Goal: Task Accomplishment & Management: Use online tool/utility

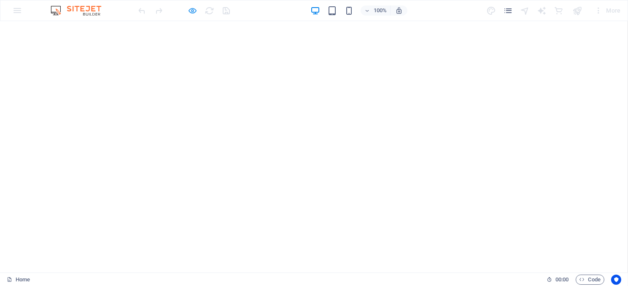
click at [191, 7] on icon "button" at bounding box center [193, 11] width 10 height 10
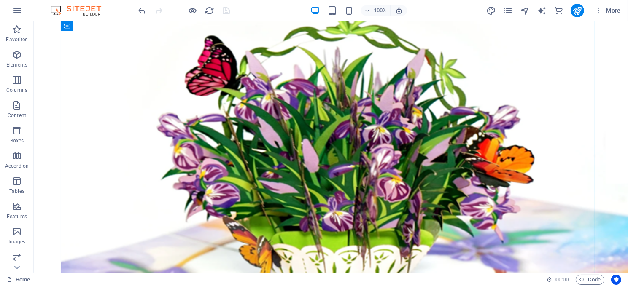
scroll to position [169, 0]
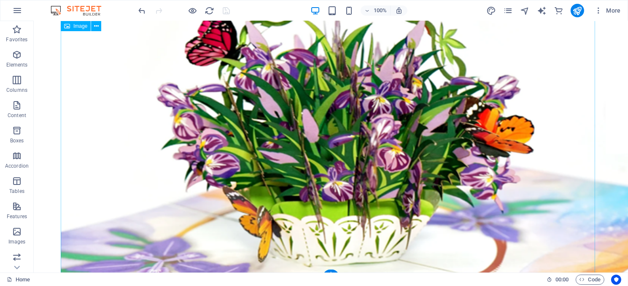
click at [268, 94] on figure at bounding box center [330, 141] width 540 height 396
click at [286, 141] on figure at bounding box center [330, 141] width 540 height 396
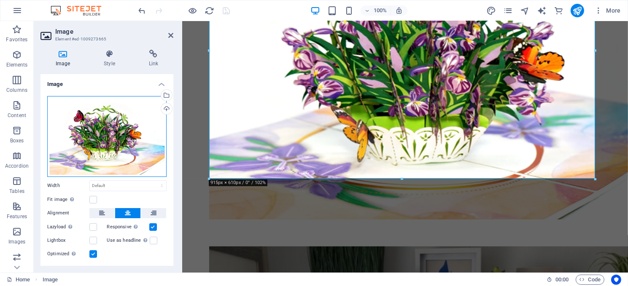
click at [114, 118] on div "Drag files here, click to choose files or select files from Files or our free s…" at bounding box center [106, 136] width 119 height 81
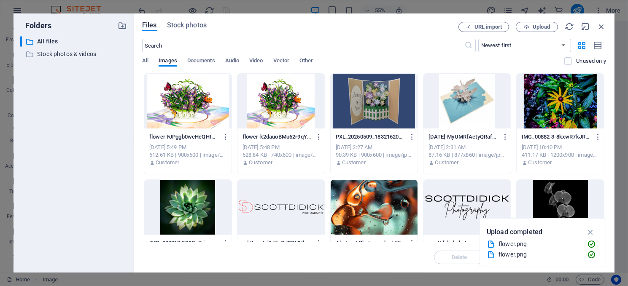
click at [369, 100] on div at bounding box center [374, 101] width 87 height 55
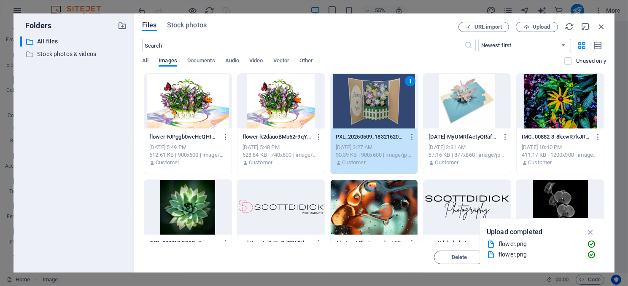
click at [378, 110] on div "1" at bounding box center [374, 101] width 87 height 55
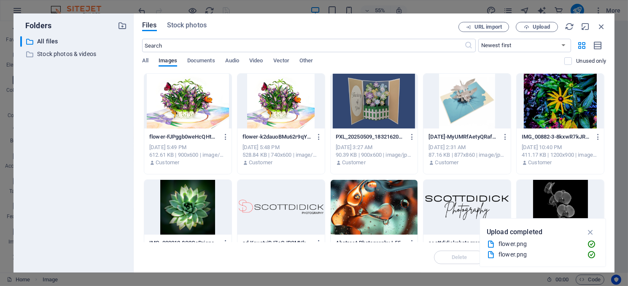
click at [378, 110] on div at bounding box center [374, 101] width 87 height 55
click at [377, 110] on figure at bounding box center [399, 67] width 381 height 290
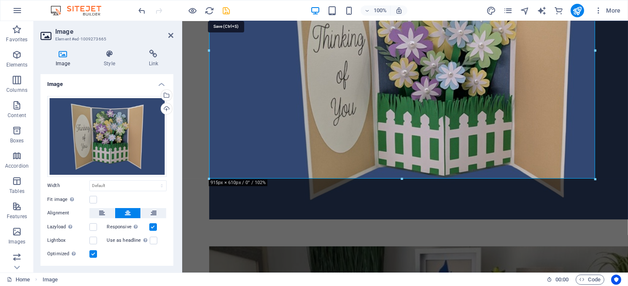
click at [226, 6] on icon "save" at bounding box center [227, 11] width 10 height 10
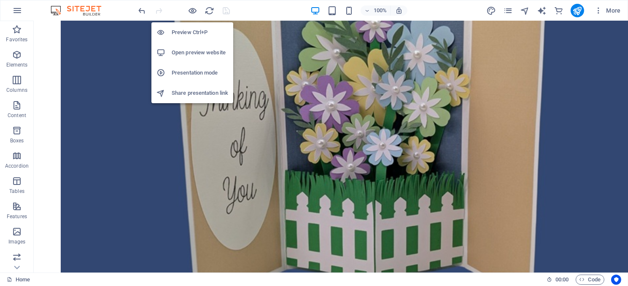
click at [196, 51] on h6 "Open preview website" at bounding box center [200, 53] width 56 height 10
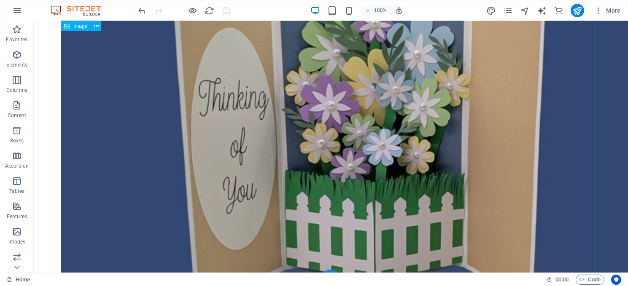
click at [296, 115] on figure at bounding box center [330, 141] width 540 height 396
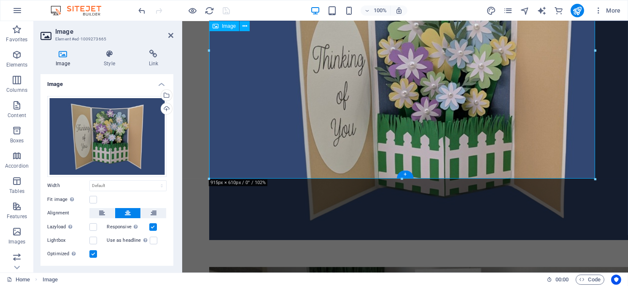
scroll to position [189, 0]
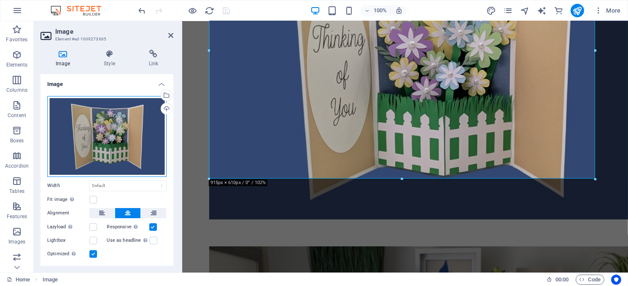
click at [86, 133] on div "Drag files here, click to choose files or select files from Files or our free s…" at bounding box center [106, 136] width 119 height 81
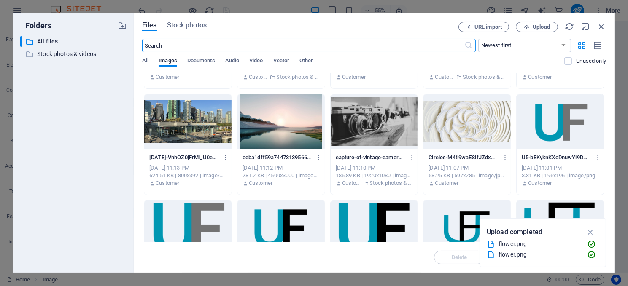
scroll to position [1054, 0]
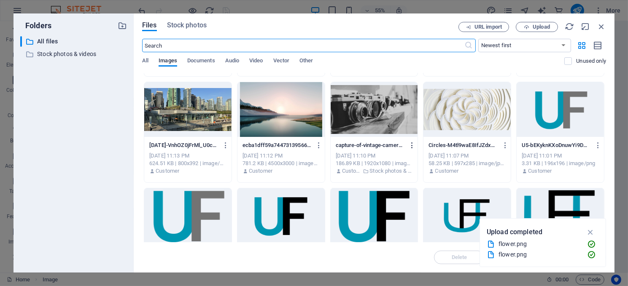
click at [409, 142] on icon "button" at bounding box center [412, 146] width 8 height 8
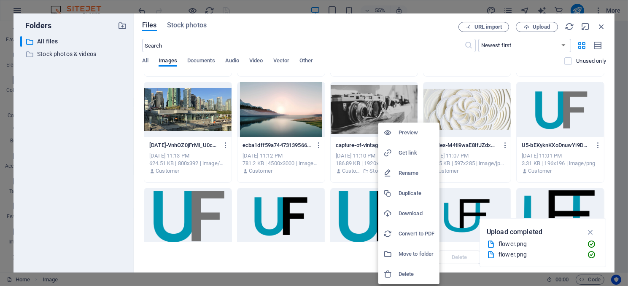
click at [414, 212] on h6 "Download" at bounding box center [416, 214] width 36 height 10
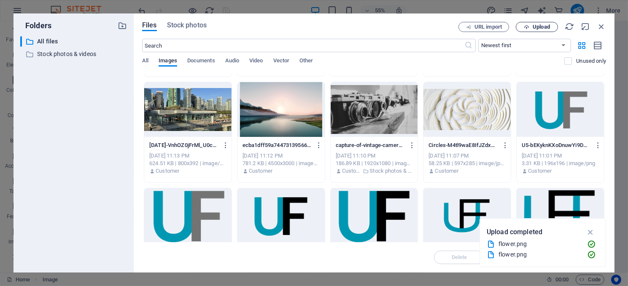
click at [544, 26] on span "Upload" at bounding box center [540, 26] width 17 height 5
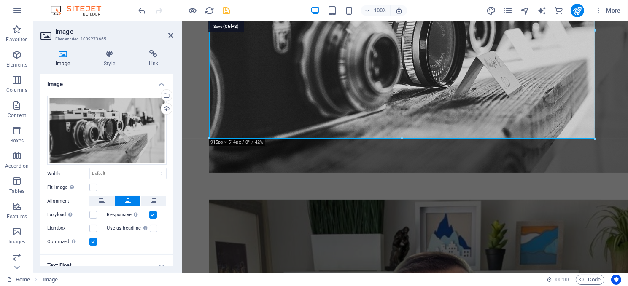
click at [228, 10] on icon "save" at bounding box center [227, 11] width 10 height 10
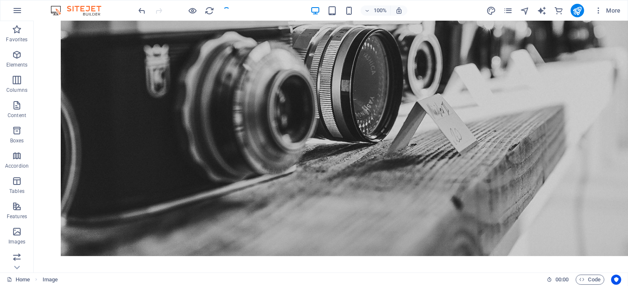
scroll to position [169, 0]
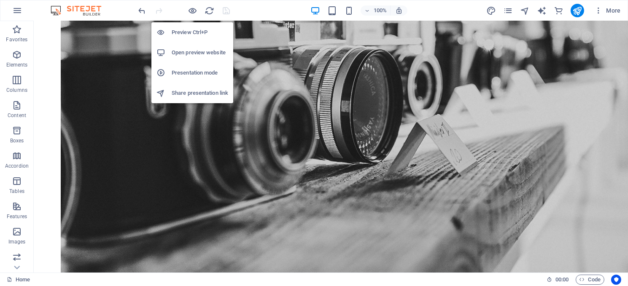
click at [196, 51] on h6 "Open preview website" at bounding box center [200, 53] width 56 height 10
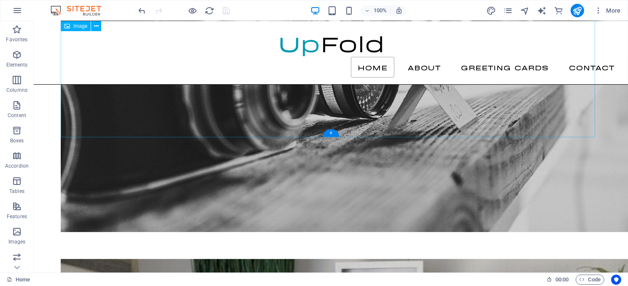
scroll to position [84, 0]
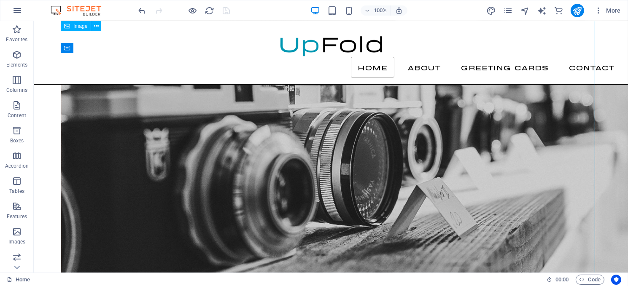
click at [248, 101] on figure at bounding box center [330, 152] width 540 height 376
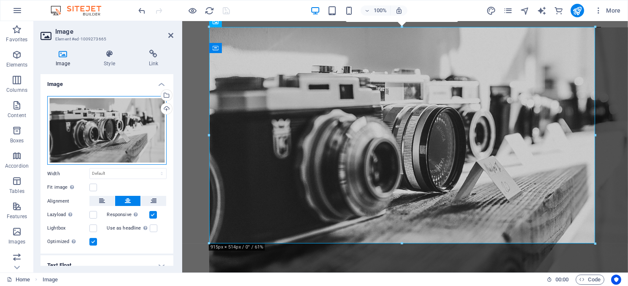
click at [86, 113] on div "Drag files here, click to choose files or select files from Files or our free s…" at bounding box center [106, 130] width 119 height 69
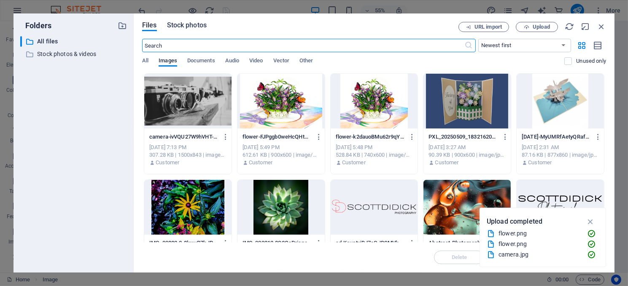
click at [193, 24] on span "Stock photos" at bounding box center [187, 25] width 40 height 10
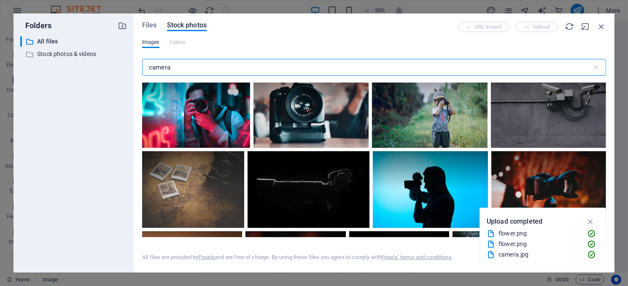
scroll to position [1602, 0]
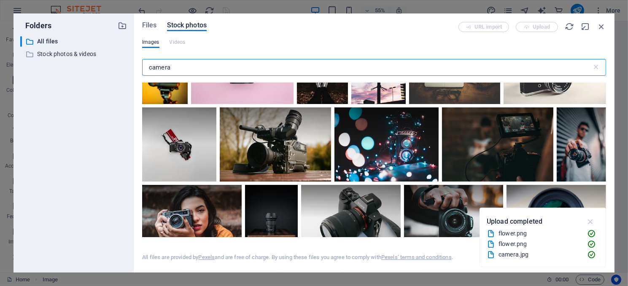
type input "camera"
click at [588, 218] on icon "button" at bounding box center [591, 221] width 10 height 9
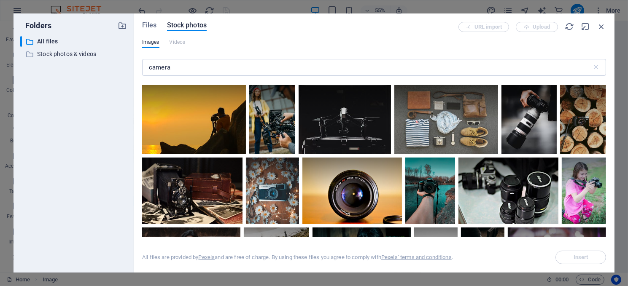
scroll to position [6198, 0]
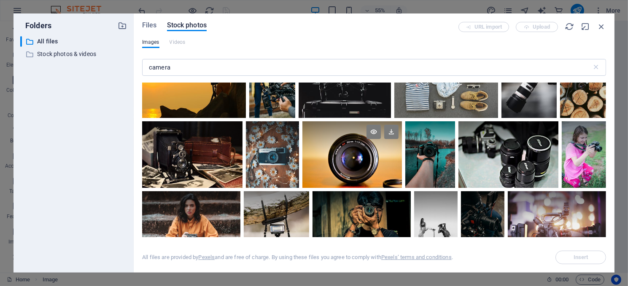
click at [352, 158] on div at bounding box center [352, 154] width 100 height 67
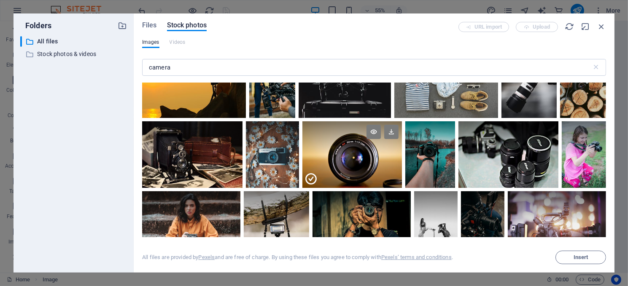
click at [352, 158] on div at bounding box center [352, 171] width 100 height 33
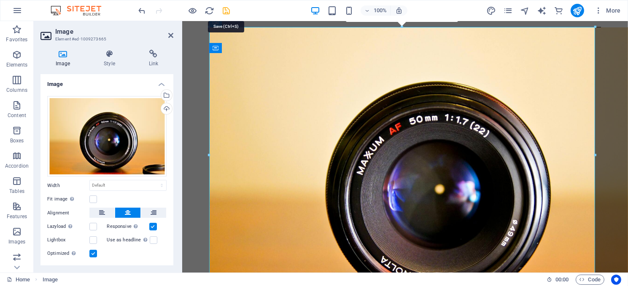
click at [224, 11] on icon "save" at bounding box center [227, 11] width 10 height 10
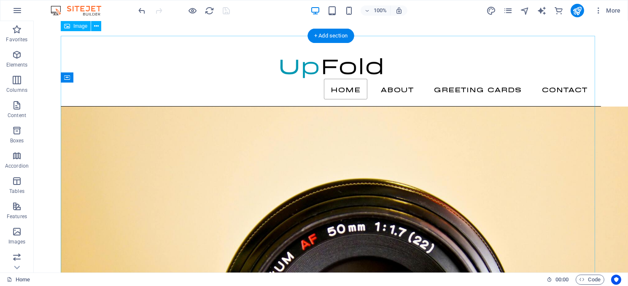
scroll to position [0, 0]
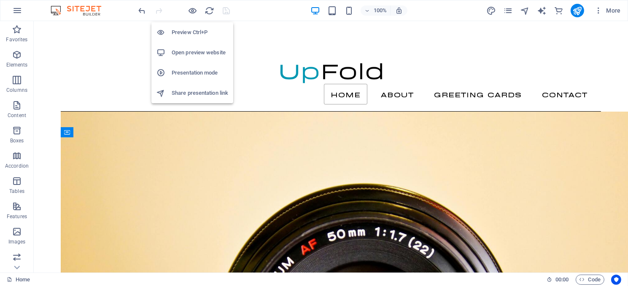
click at [196, 52] on h6 "Open preview website" at bounding box center [200, 53] width 56 height 10
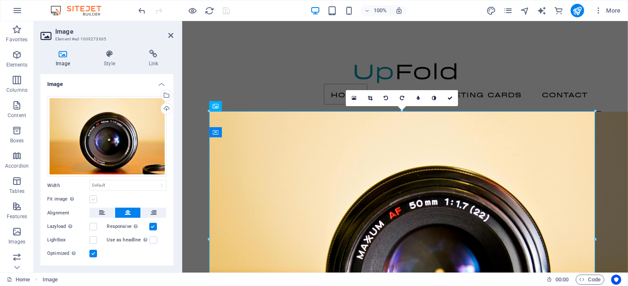
click at [92, 199] on label at bounding box center [93, 200] width 8 height 8
click at [0, 0] on input "Fit image Automatically fit image to a fixed width and height" at bounding box center [0, 0] width 0 height 0
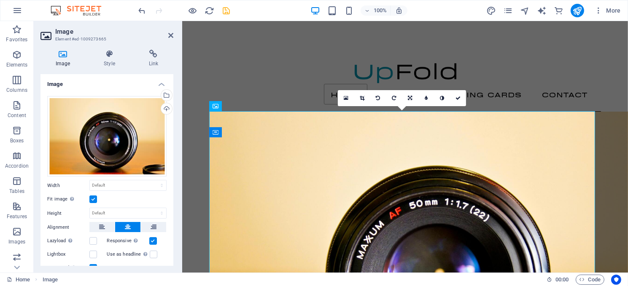
click at [92, 198] on label at bounding box center [93, 200] width 8 height 8
click at [0, 0] on input "Fit image Automatically fit image to a fixed width and height" at bounding box center [0, 0] width 0 height 0
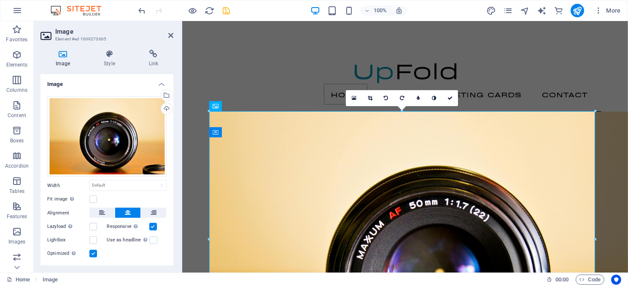
click at [92, 251] on label at bounding box center [93, 254] width 8 height 8
click at [0, 0] on input "Optimized Images are compressed to improve page speed." at bounding box center [0, 0] width 0 height 0
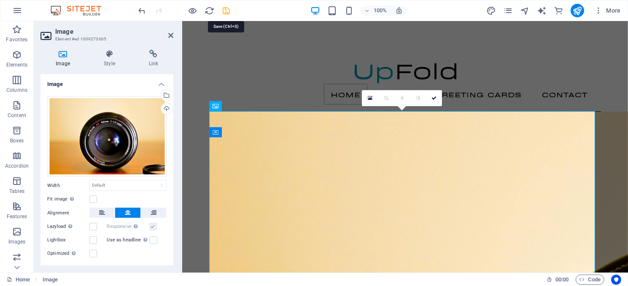
click at [224, 12] on icon "save" at bounding box center [227, 11] width 10 height 10
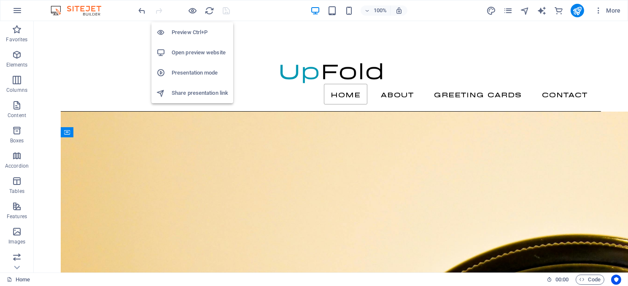
click at [191, 26] on li "Preview Ctrl+P" at bounding box center [192, 32] width 82 height 20
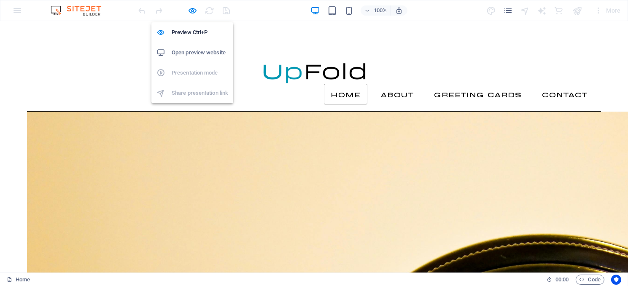
click at [199, 52] on h6 "Open preview website" at bounding box center [200, 53] width 56 height 10
